Goal: Navigation & Orientation: Go to known website

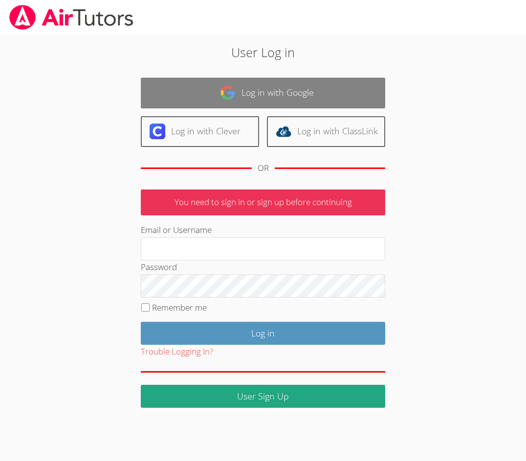
click at [265, 85] on link "Log in with Google" at bounding box center [263, 93] width 244 height 31
